Goal: Transaction & Acquisition: Purchase product/service

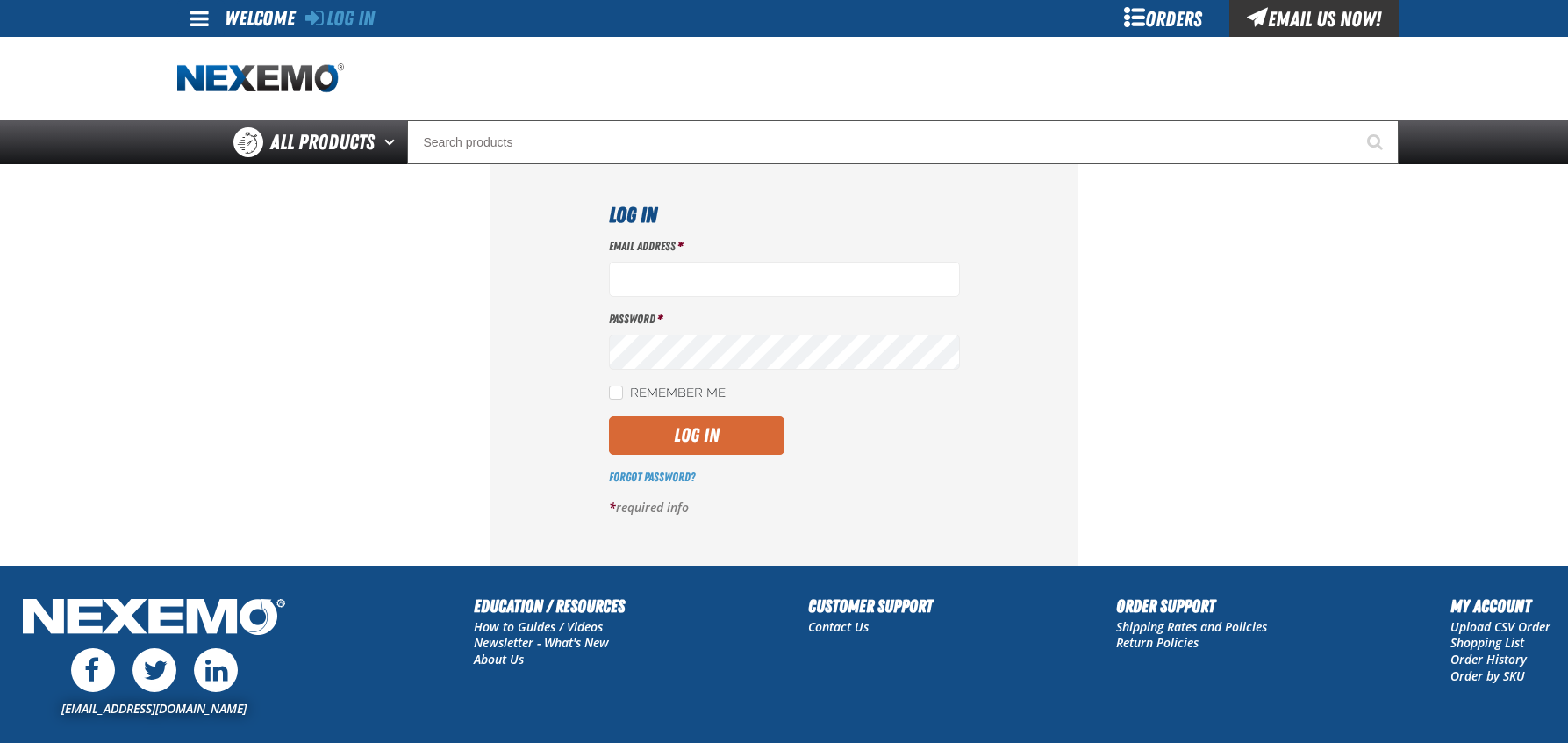
type input "[EMAIL_ADDRESS][DOMAIN_NAME]"
click at [693, 438] on button "Log In" at bounding box center [696, 435] width 175 height 38
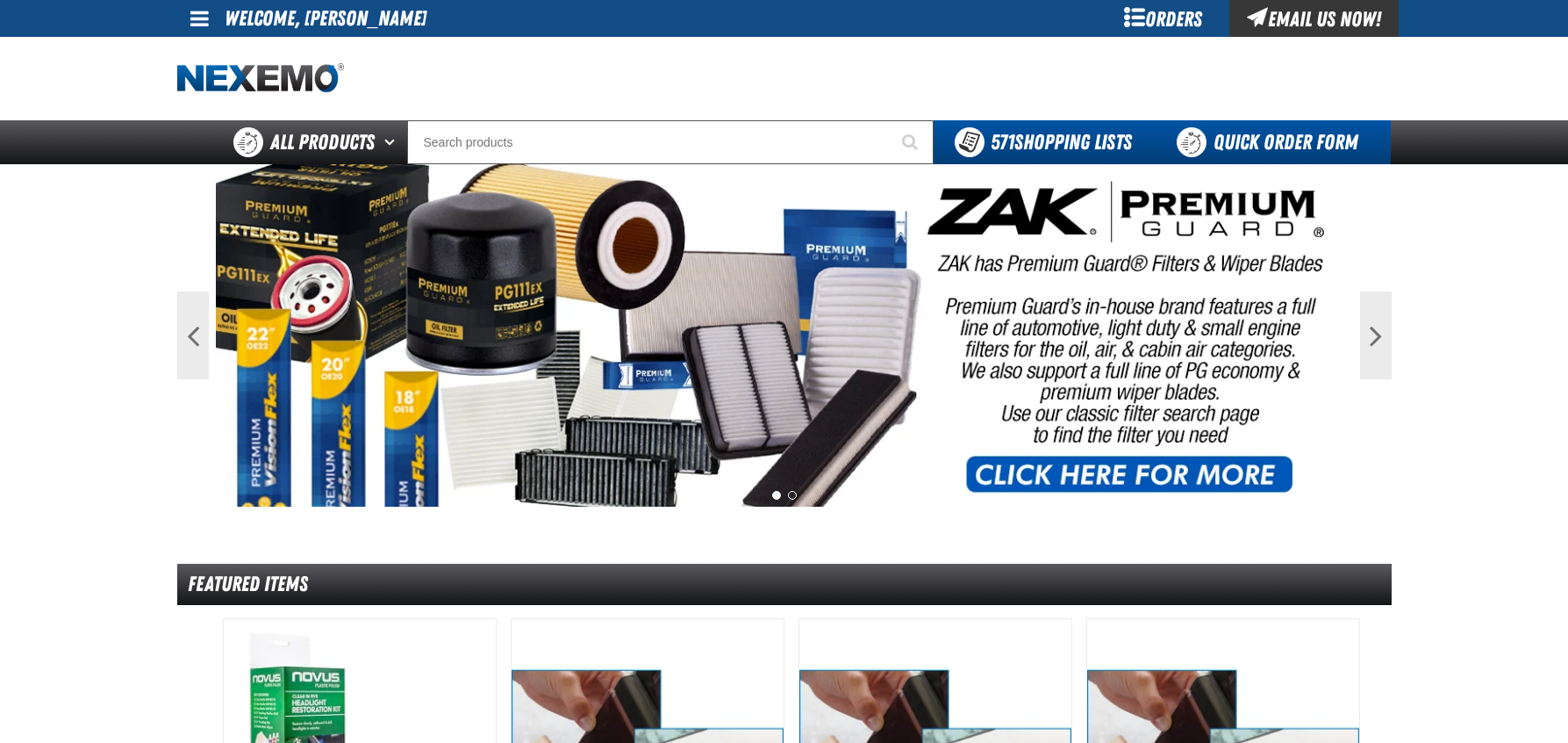
click at [1272, 134] on link "Quick Order Form" at bounding box center [1272, 141] width 238 height 44
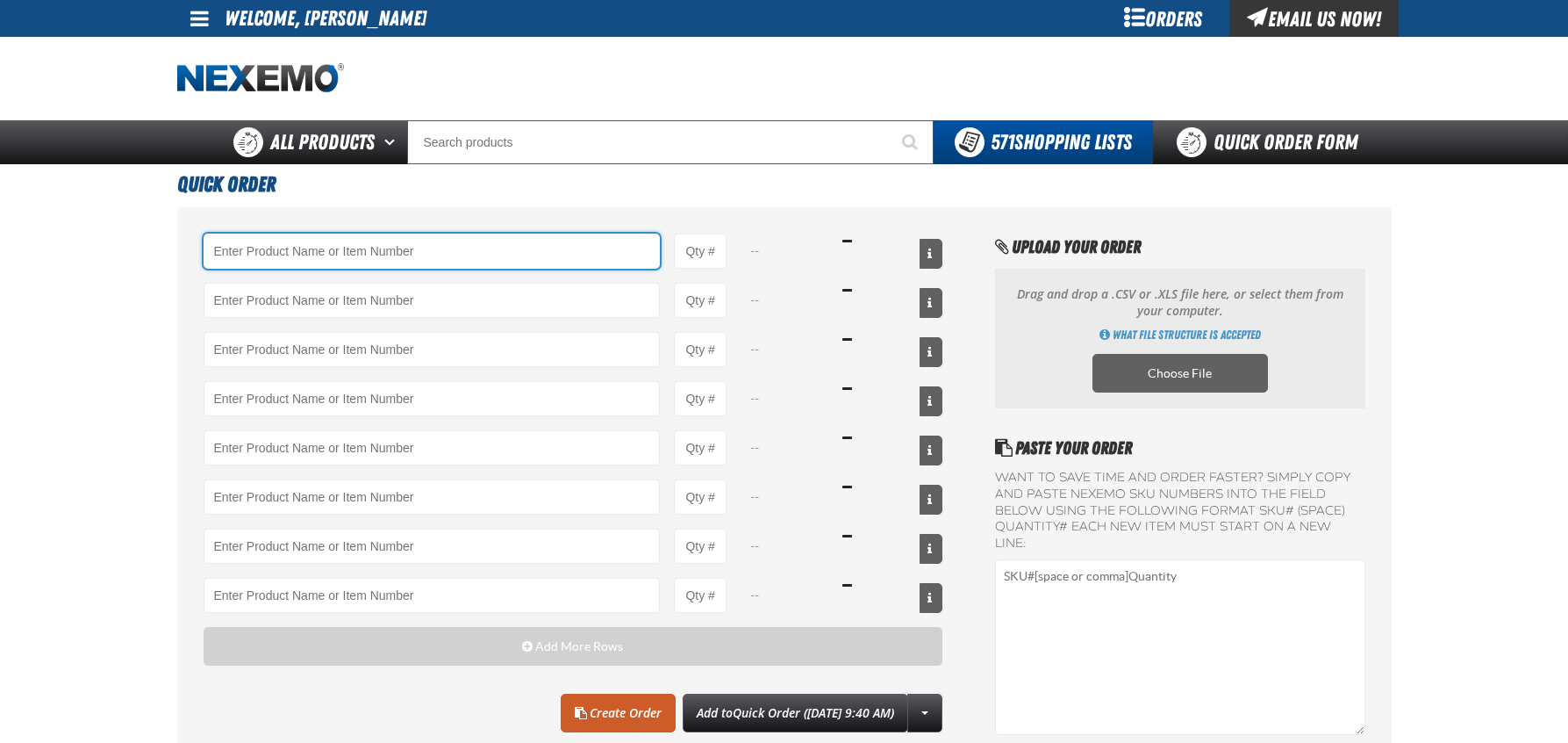
click at [408, 241] on input "Product" at bounding box center [432, 250] width 457 height 35
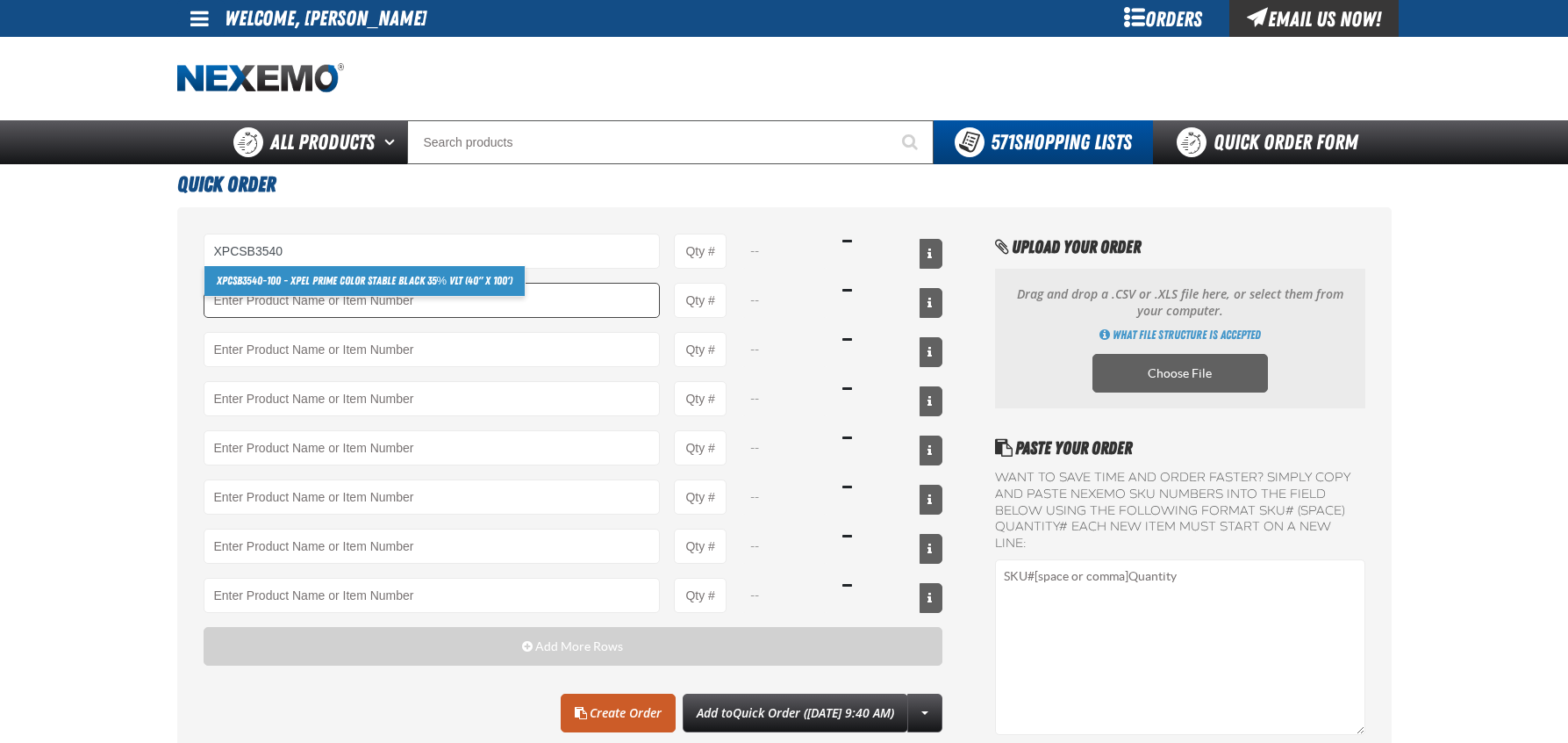
click at [363, 283] on link "XPCSB3540 -100 - XPEL PRIME Color Stable Black 35% VLT (40" x 100')" at bounding box center [364, 281] width 321 height 30
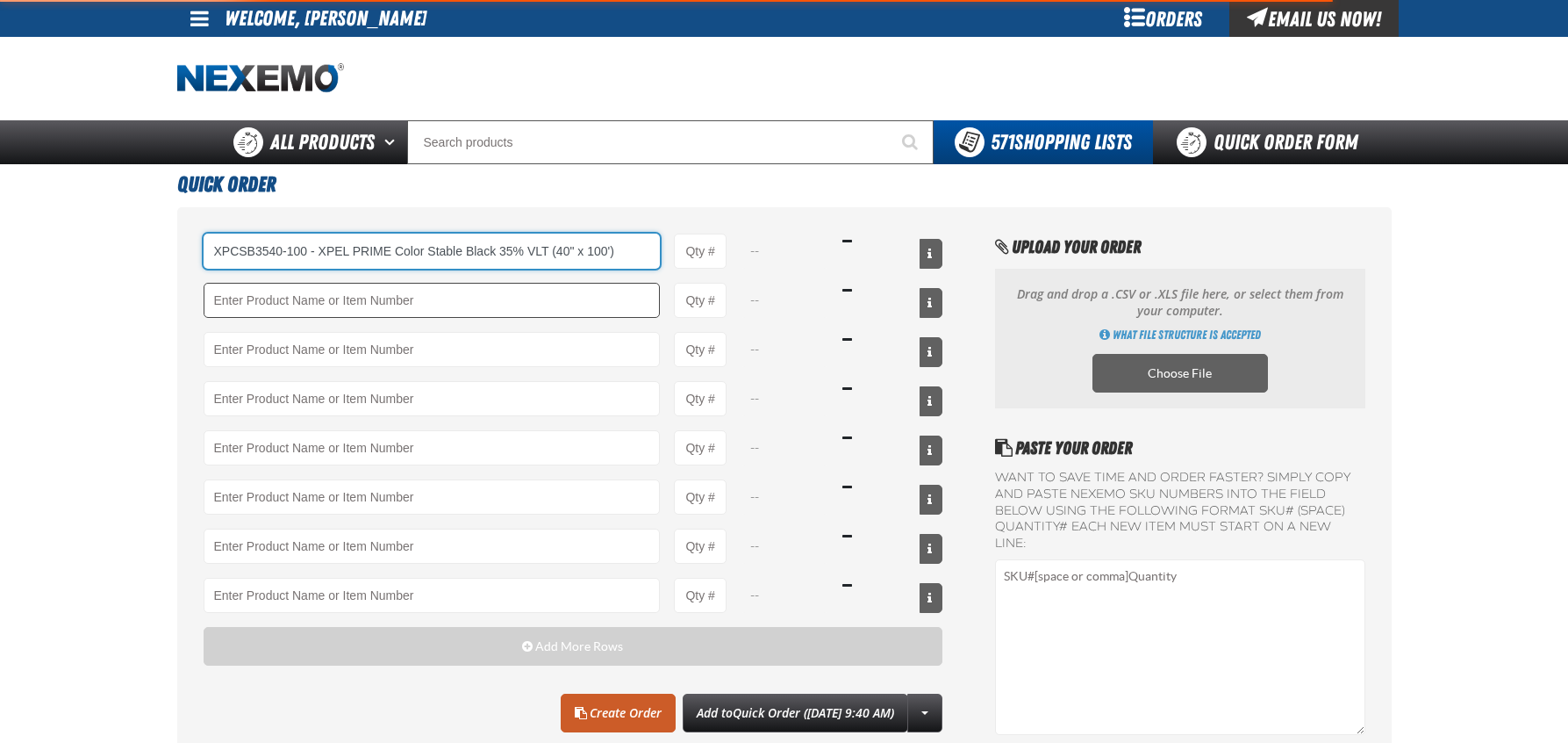
type input "XPCSB3540-100 - XPEL PRIME Color Stable Black 35% VLT (40&quot; x 100&#x27;)"
type input "1"
select select "roll"
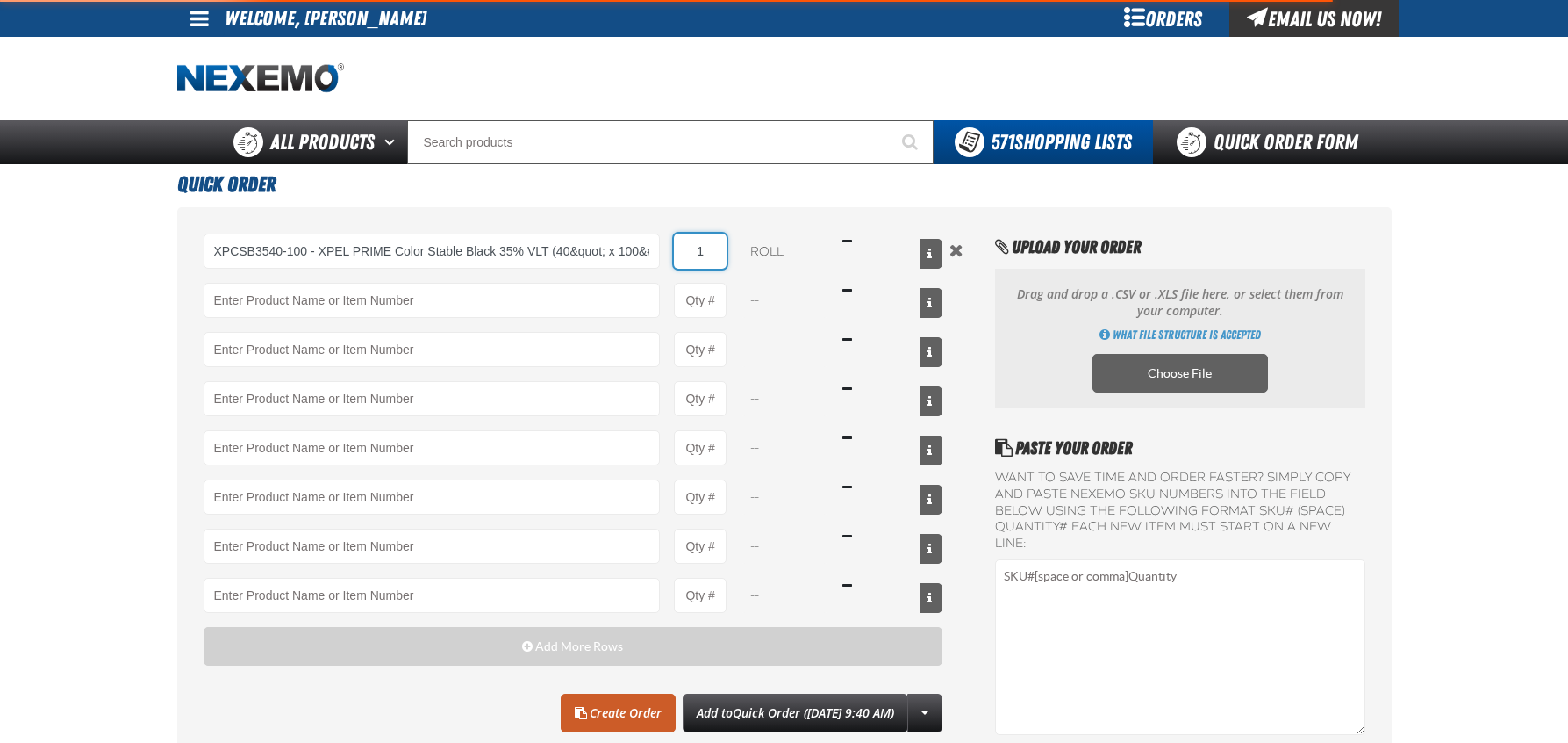
type input "XPCSB3540-100 - XPEL PRIME Color Stable Black 35% VLT (40&quot; x 100&#x27;)"
drag, startPoint x: 715, startPoint y: 252, endPoint x: 688, endPoint y: 254, distance: 27.1
click at [688, 254] on input "1" at bounding box center [700, 250] width 52 height 35
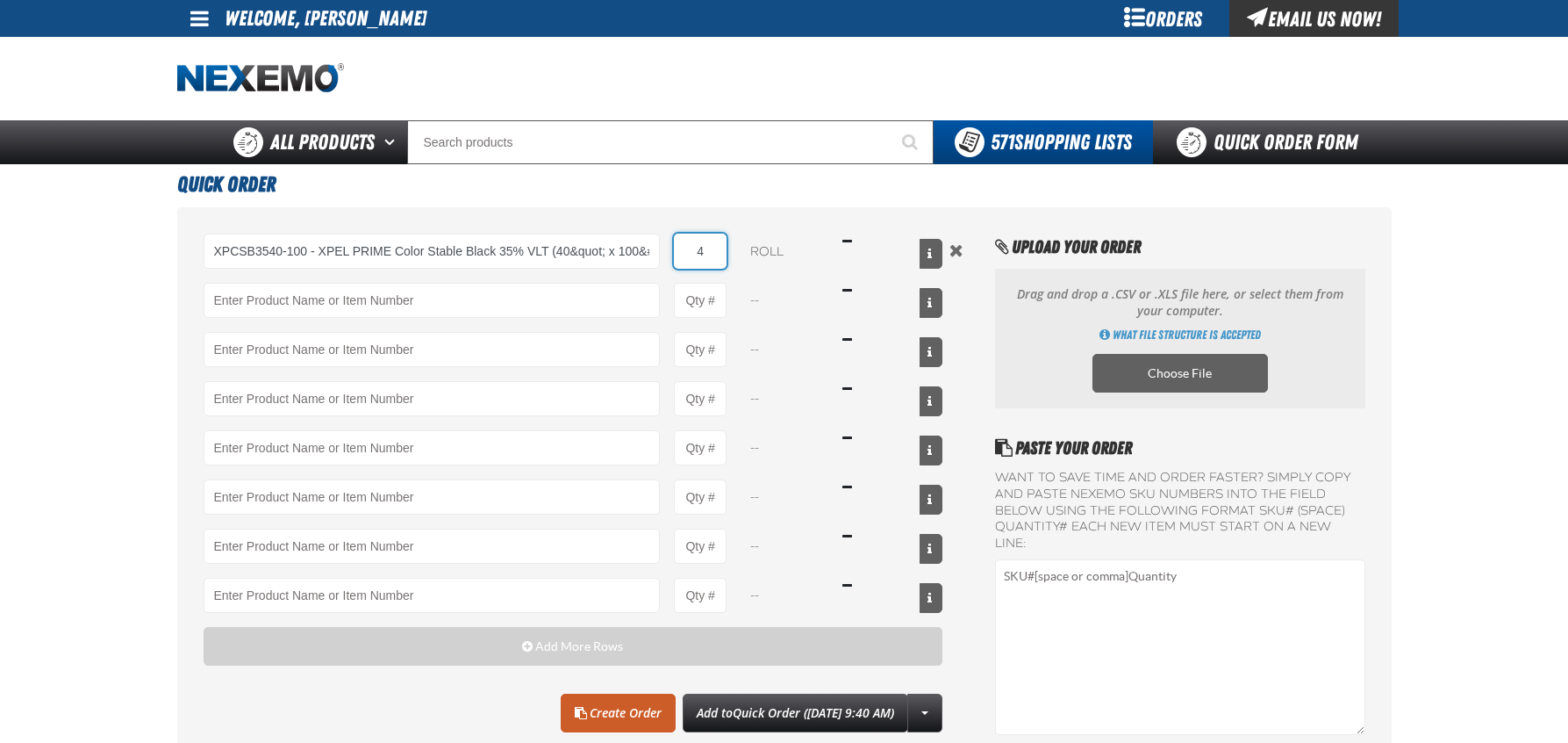
type input "4"
click at [774, 185] on h1 "Quick Order" at bounding box center [784, 182] width 1215 height 36
click at [711, 251] on input "4" at bounding box center [700, 250] width 52 height 35
click at [574, 709] on link "Create Order" at bounding box center [618, 712] width 115 height 38
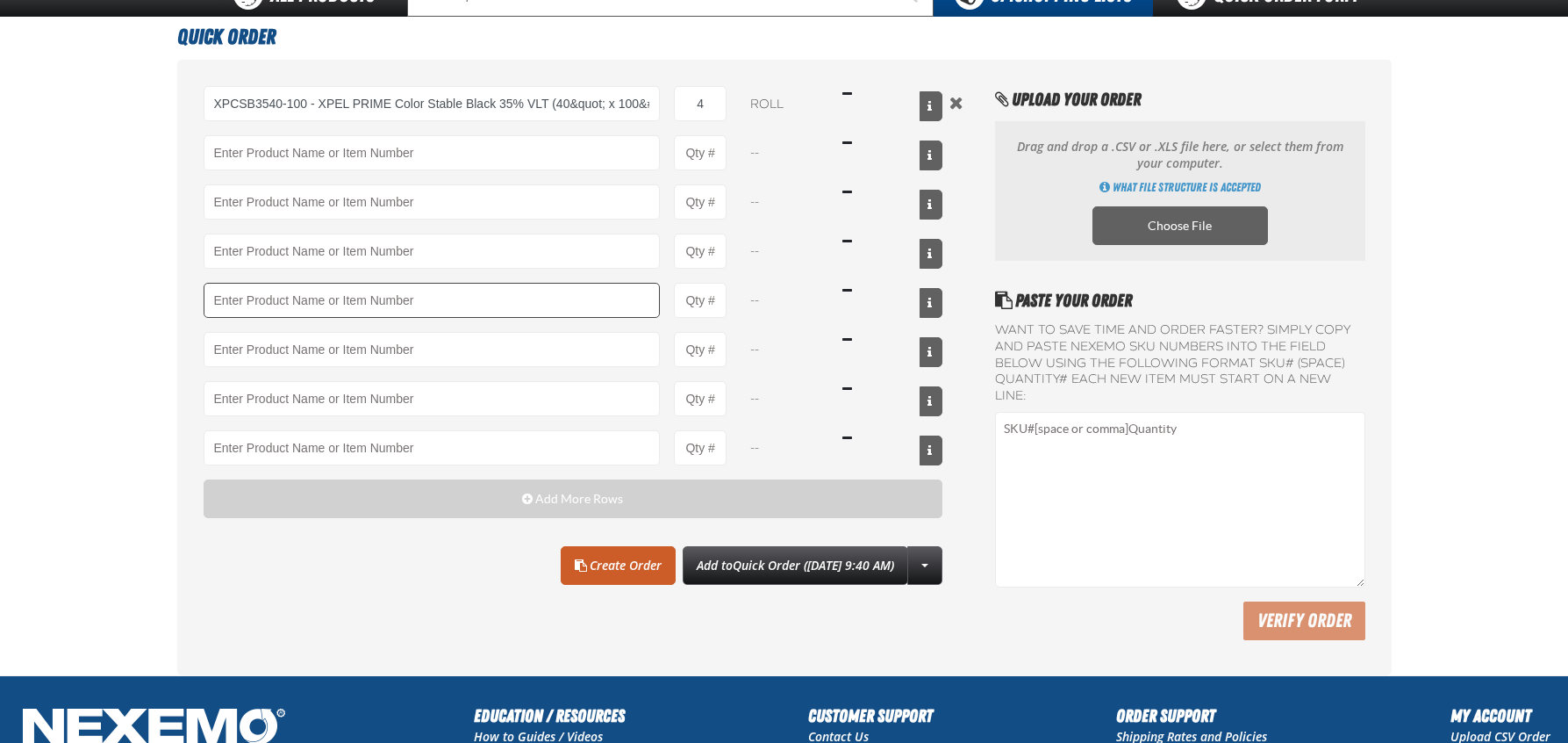
scroll to position [175, 0]
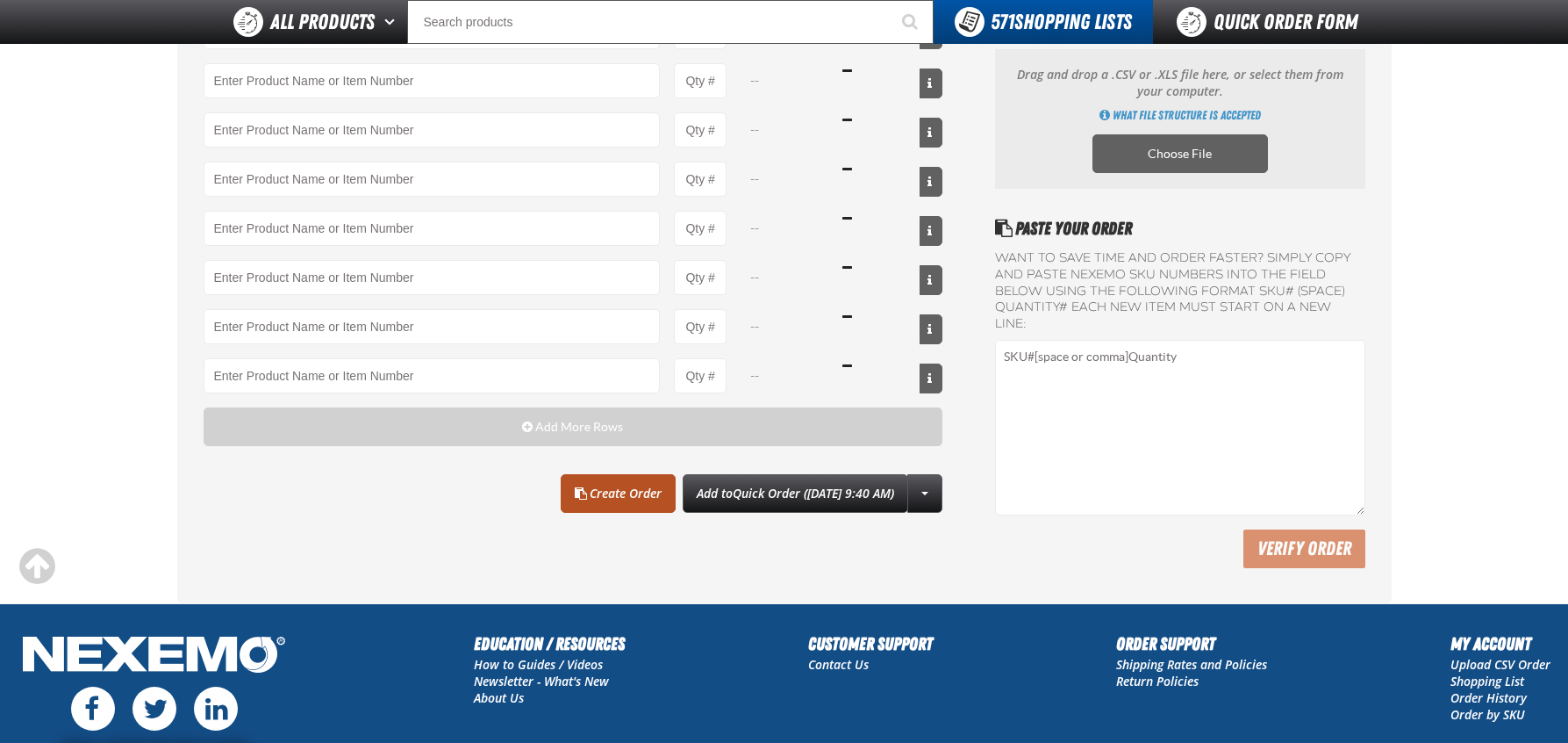
click at [578, 499] on link "Create Order" at bounding box center [618, 493] width 115 height 38
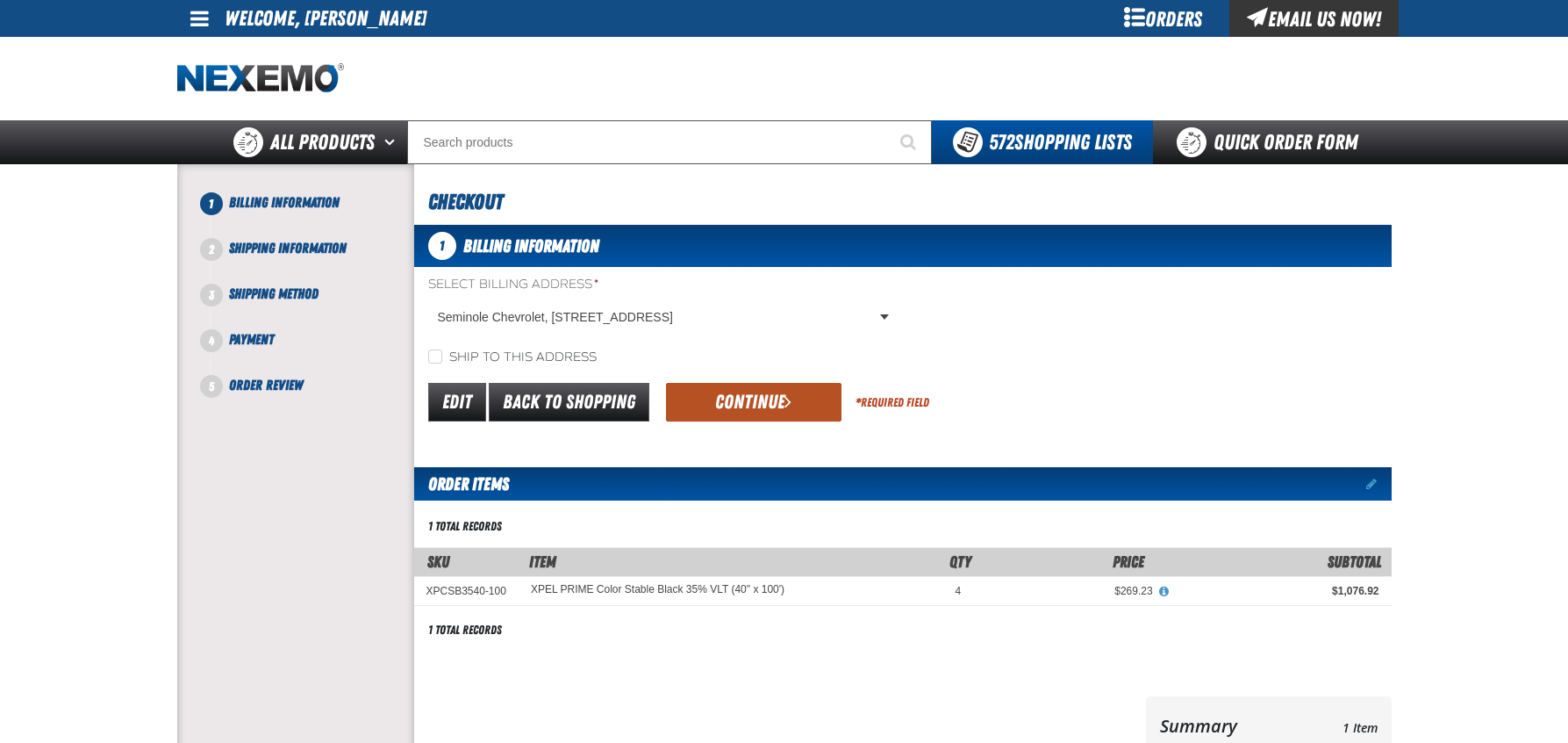
click at [753, 405] on button "Continue" at bounding box center [753, 401] width 175 height 38
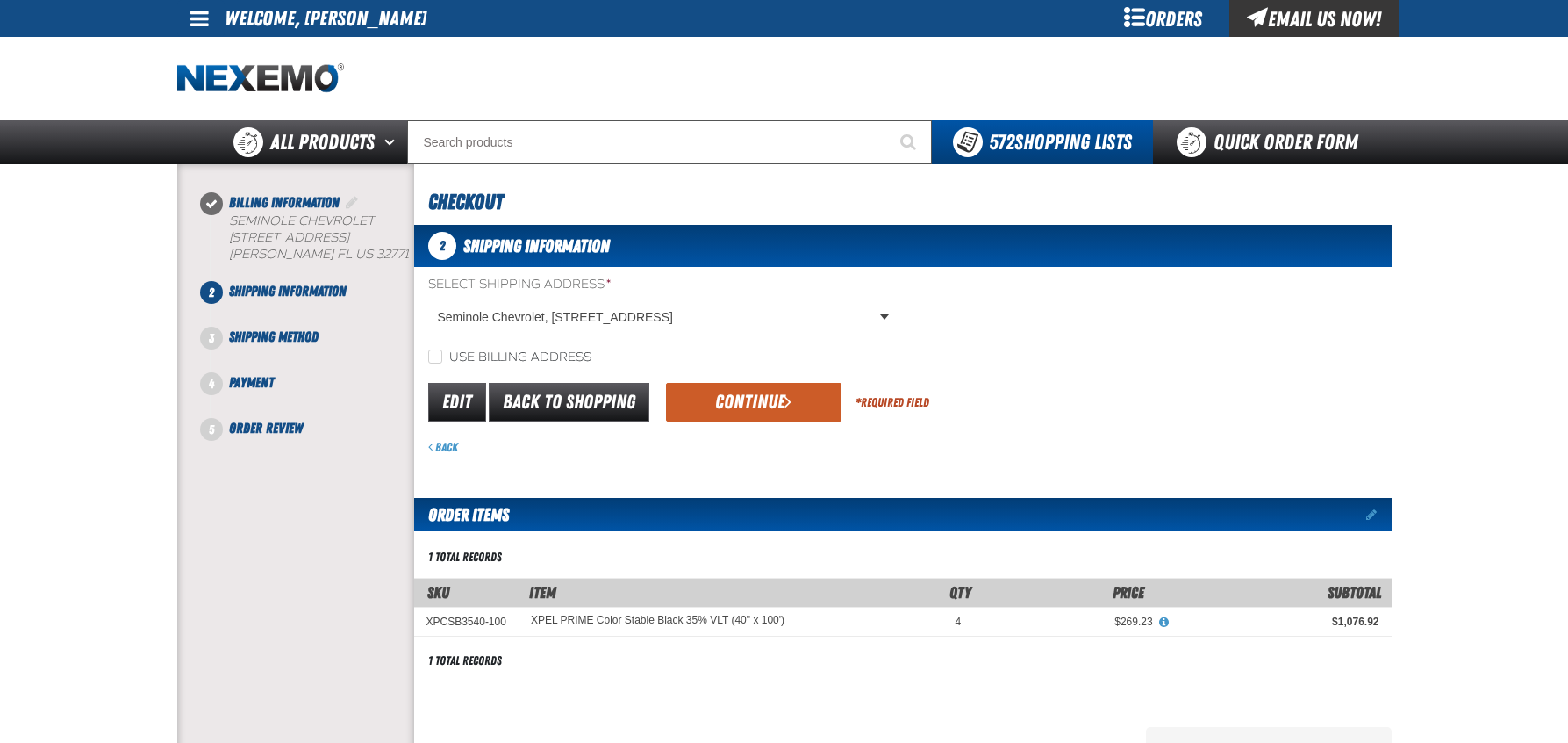
click at [753, 405] on button "Continue" at bounding box center [753, 401] width 175 height 38
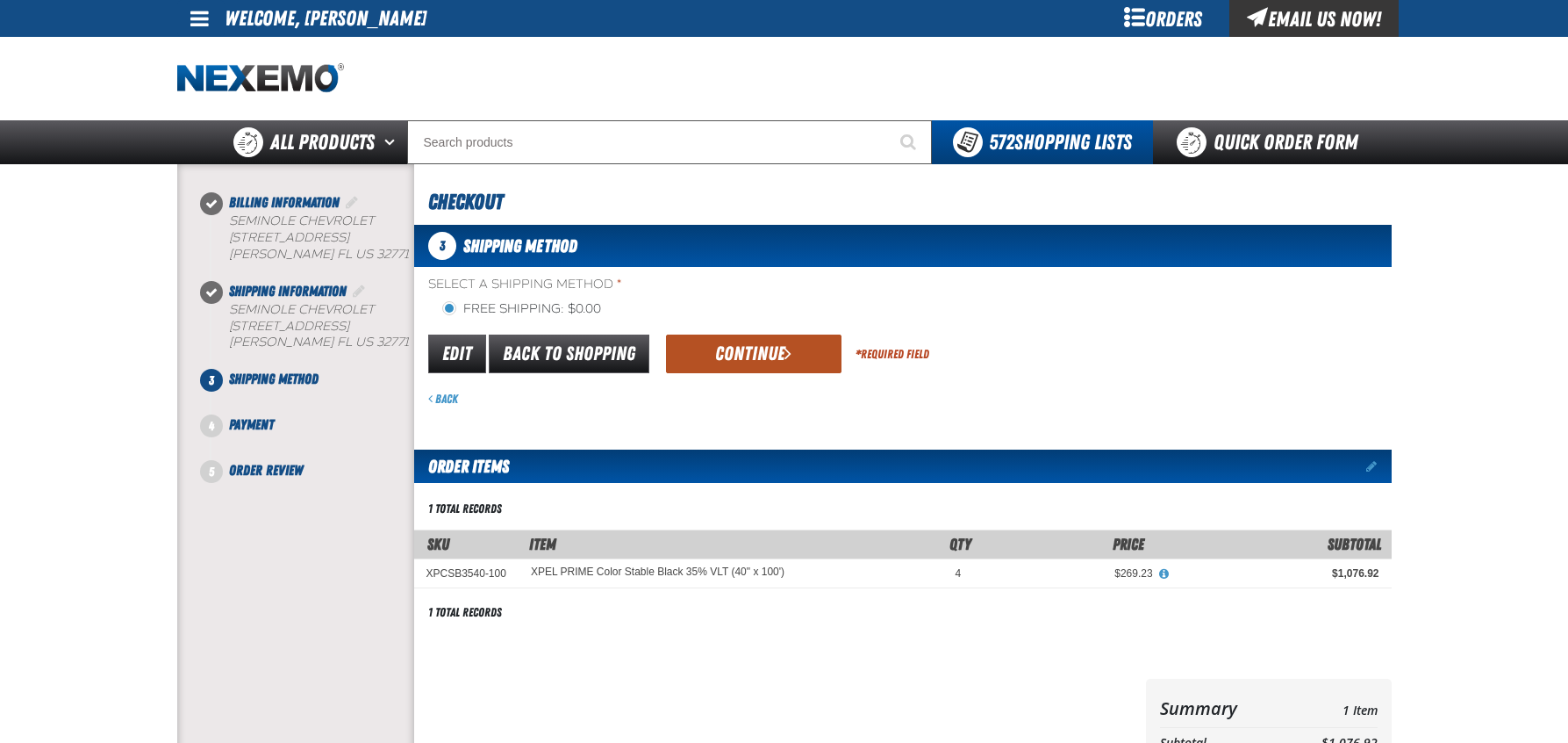
click at [708, 352] on button "Continue" at bounding box center [753, 353] width 175 height 38
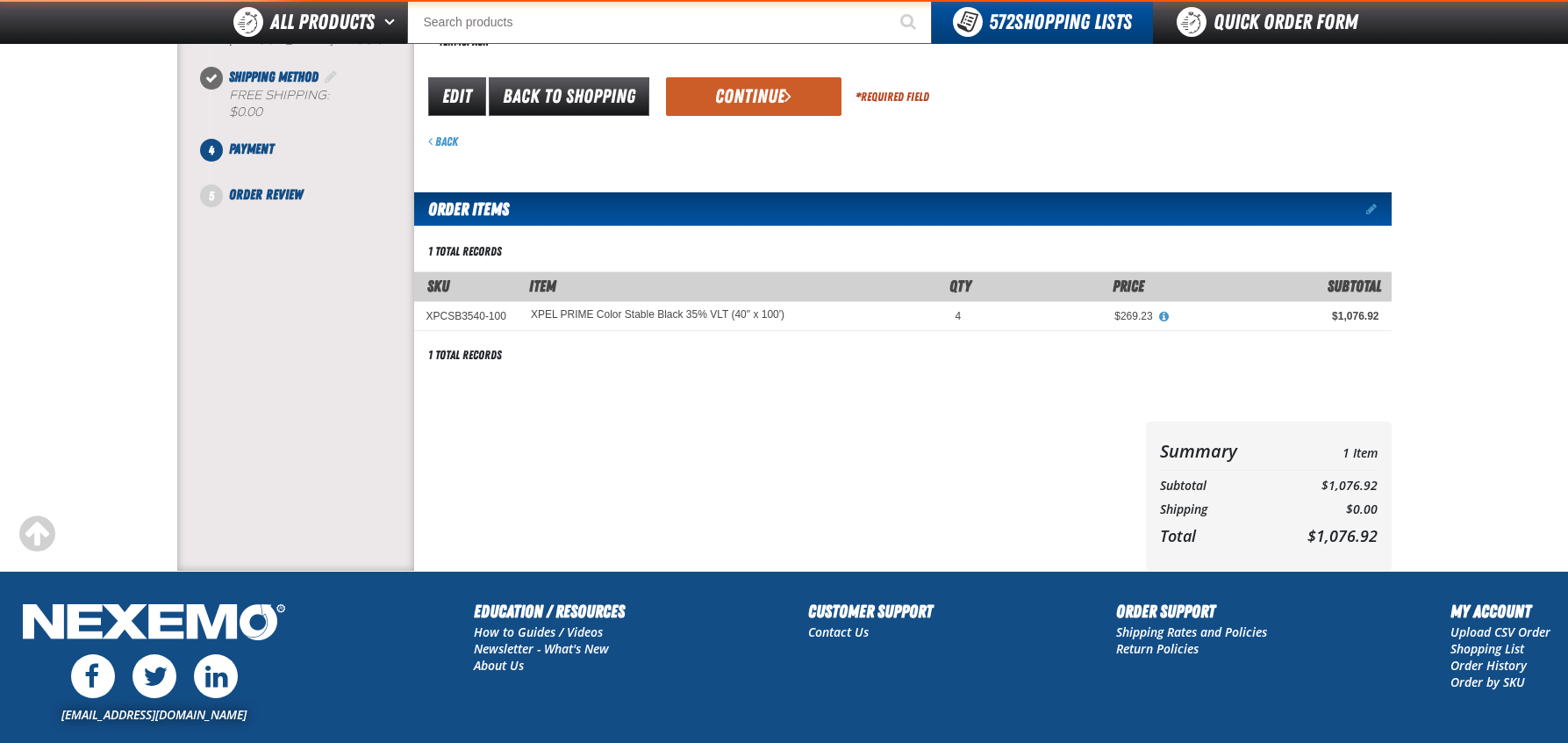
scroll to position [263, 0]
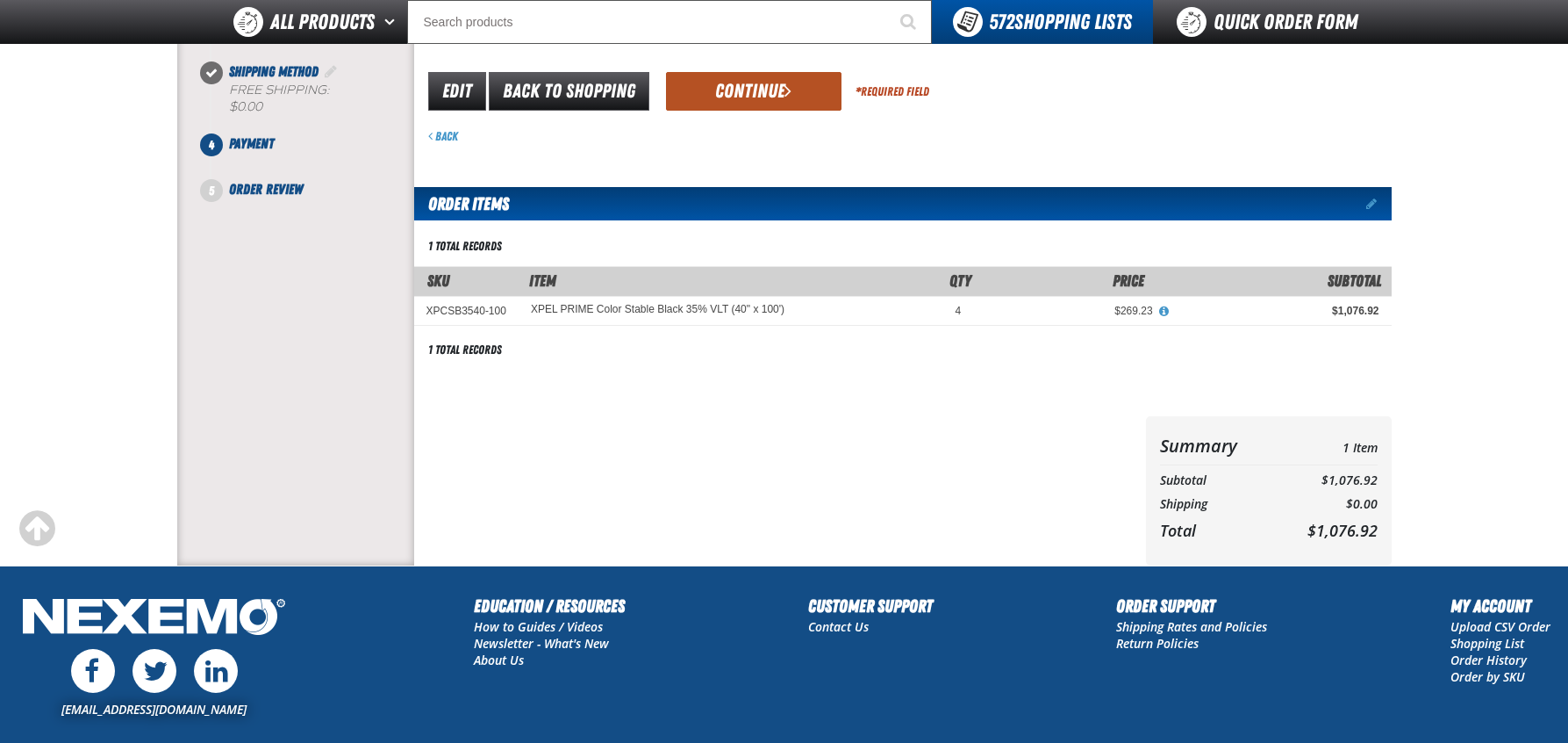
click at [717, 101] on button "Continue" at bounding box center [753, 91] width 175 height 38
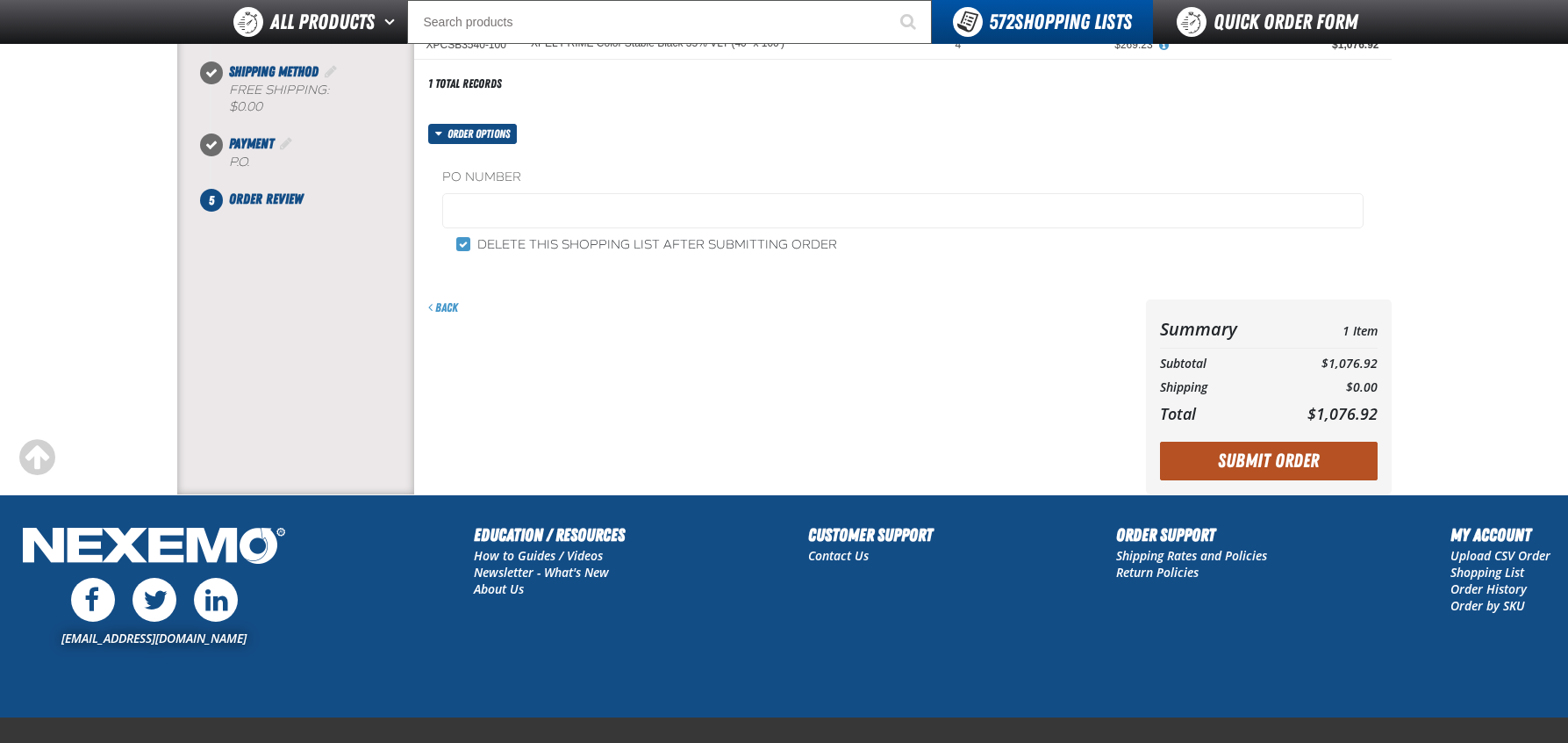
click at [1284, 455] on button "Submit Order" at bounding box center [1268, 460] width 217 height 38
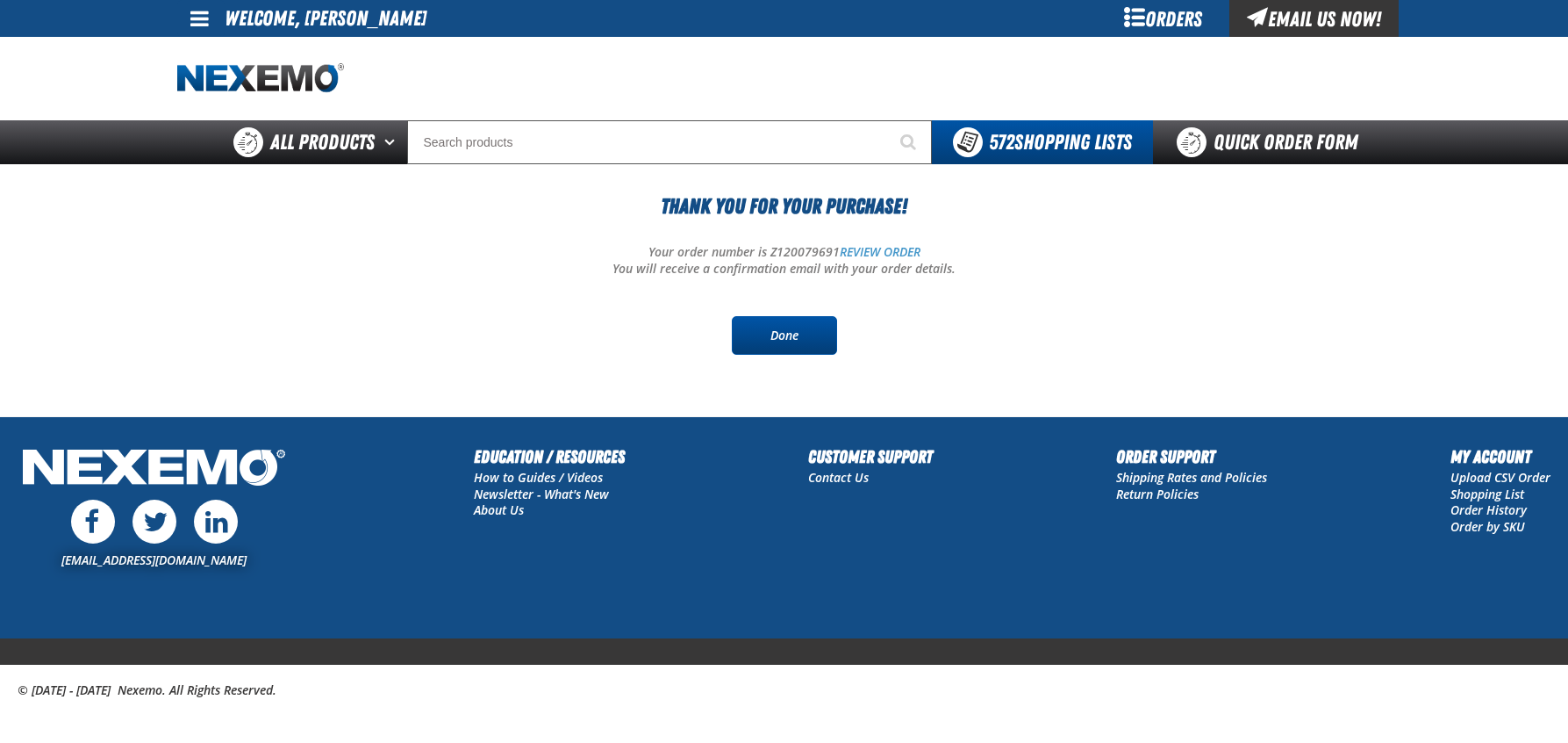
click at [782, 335] on link "Done" at bounding box center [784, 334] width 105 height 38
click at [772, 334] on link "Done" at bounding box center [784, 334] width 105 height 38
